Goal: Use online tool/utility: Utilize a website feature to perform a specific function

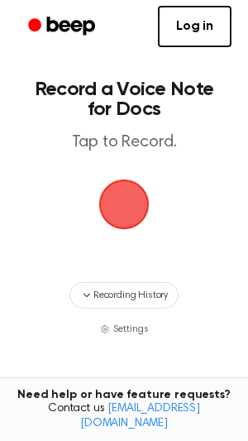
click at [124, 218] on span "button" at bounding box center [124, 204] width 50 height 50
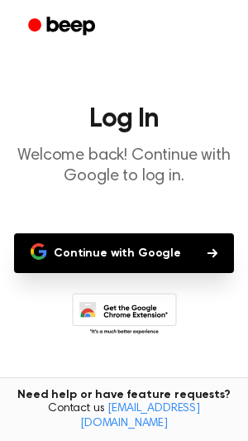
click at [132, 246] on button "Continue with Google" at bounding box center [124, 253] width 220 height 40
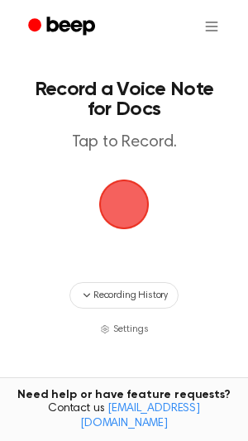
click at [132, 209] on span "button" at bounding box center [124, 204] width 46 height 46
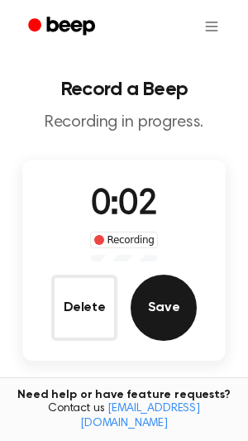
click at [150, 318] on button "Save" at bounding box center [164, 308] width 66 height 66
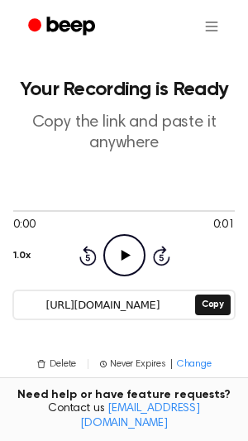
click at [122, 256] on icon at bounding box center [125, 255] width 9 height 11
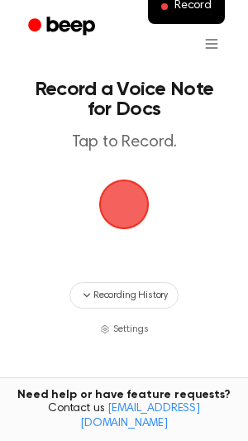
click at [120, 211] on span "button" at bounding box center [124, 204] width 46 height 46
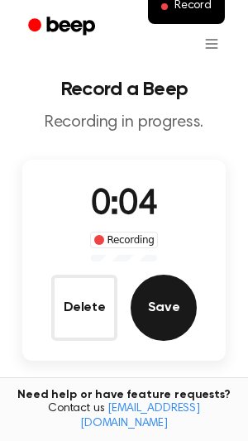
click at [165, 306] on button "Save" at bounding box center [164, 308] width 66 height 66
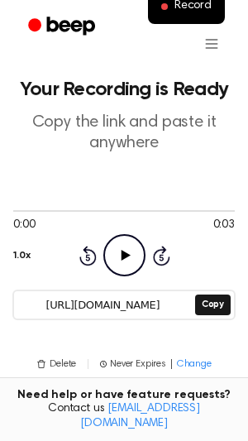
click at [114, 260] on icon "Play Audio" at bounding box center [124, 255] width 42 height 42
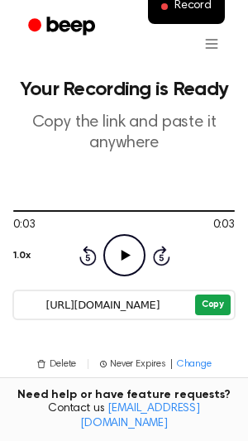
click at [215, 304] on button "Copy" at bounding box center [213, 304] width 36 height 21
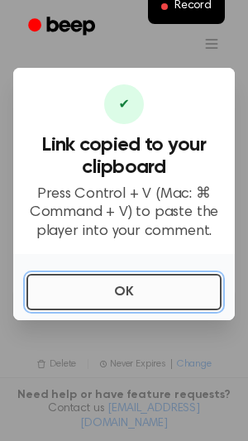
click at [179, 289] on button "OK" at bounding box center [123, 292] width 195 height 36
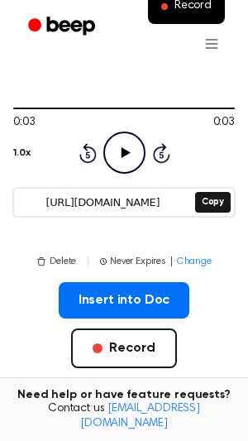
scroll to position [101, 0]
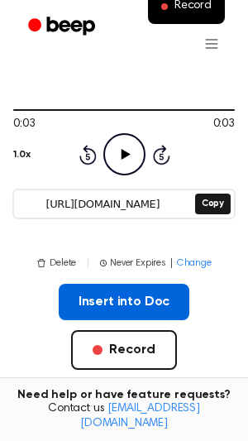
click at [111, 305] on button "Insert into Doc" at bounding box center [125, 302] width 132 height 36
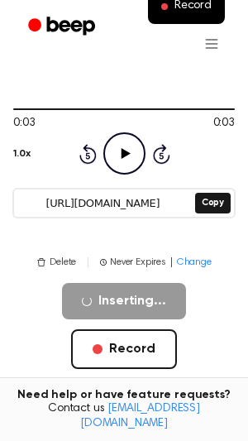
scroll to position [107, 0]
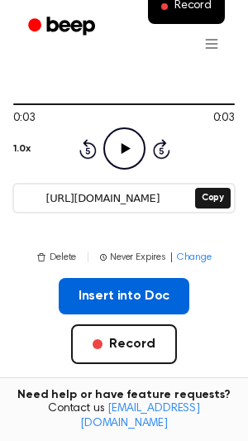
click at [151, 292] on button "Insert into Doc" at bounding box center [125, 296] width 132 height 36
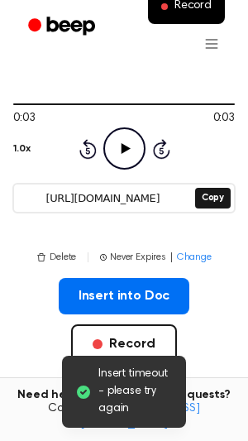
scroll to position [0, 0]
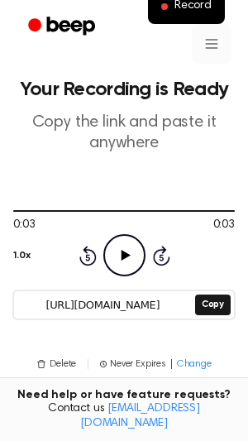
click at [206, 46] on html "Record Your Recording is Ready Copy the link and paste it anywhere 0:03 0:03 1.…" at bounding box center [124, 426] width 248 height 853
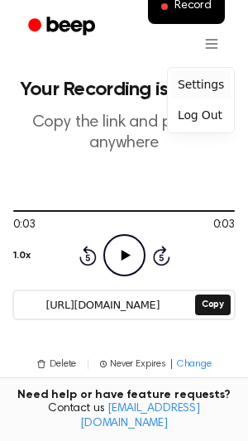
click at [206, 78] on div "Settings" at bounding box center [201, 84] width 60 height 27
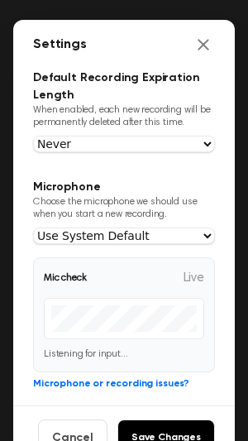
click at [203, 66] on div "Settings" at bounding box center [124, 45] width 222 height 50
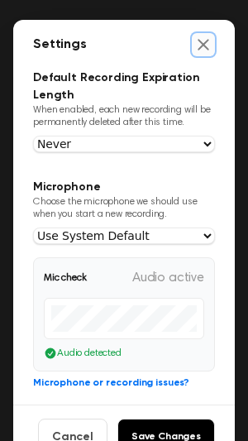
click at [203, 50] on icon "Close settings" at bounding box center [203, 44] width 17 height 17
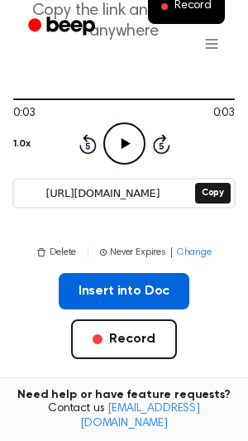
scroll to position [136, 0]
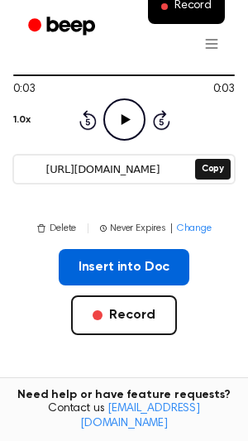
click at [96, 270] on button "Insert into Doc" at bounding box center [125, 267] width 132 height 36
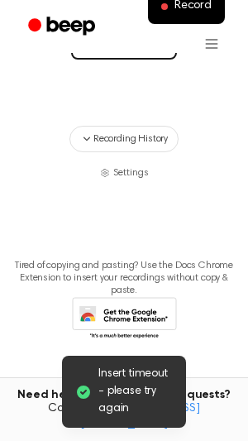
scroll to position [0, 0]
